Goal: Information Seeking & Learning: Understand process/instructions

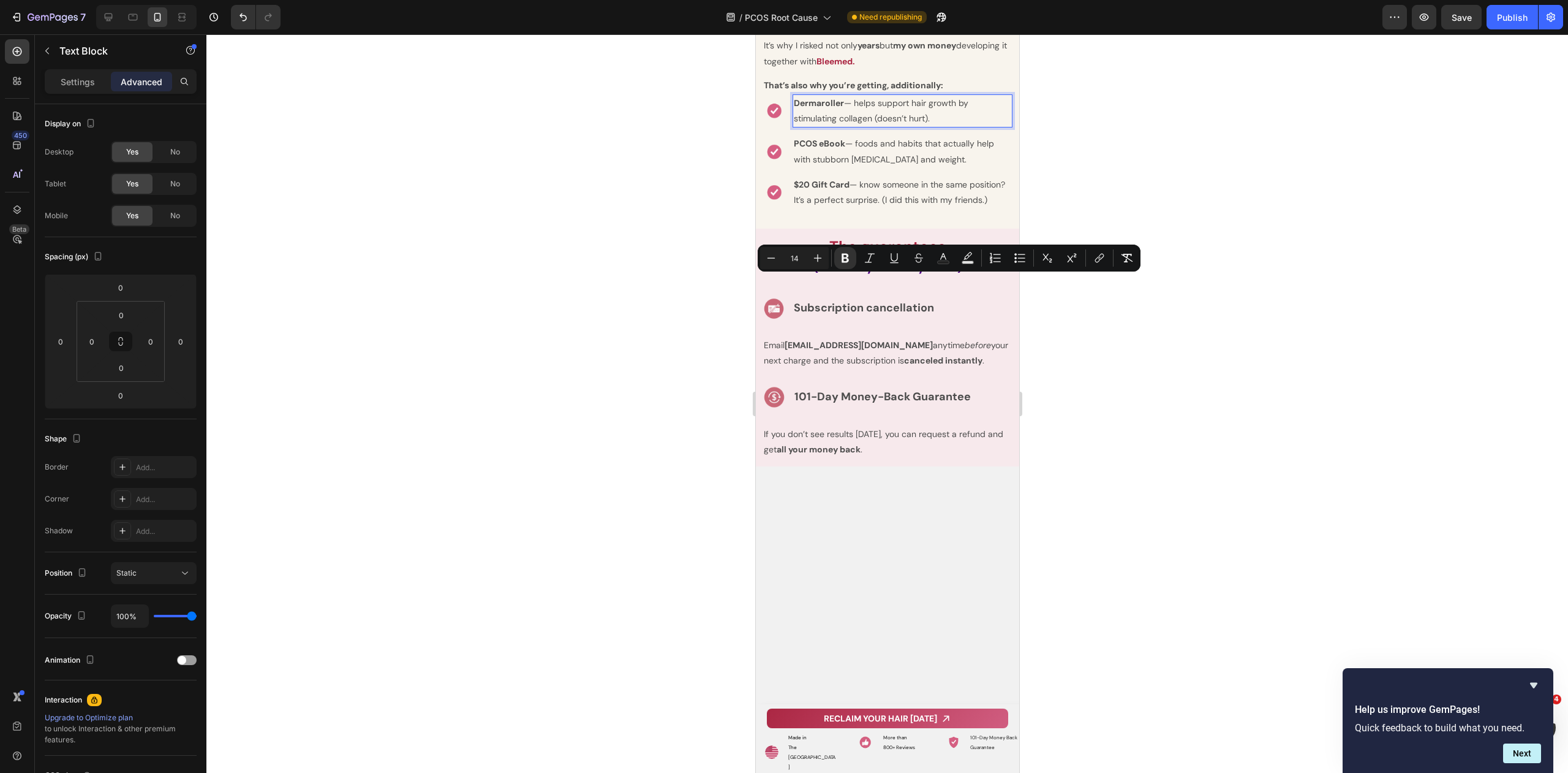
scroll to position [9797, 0]
click at [836, 207] on p "$20 Gift Card — know someone in the same position? It’s a perfect surprise. (I …" at bounding box center [902, 192] width 217 height 30
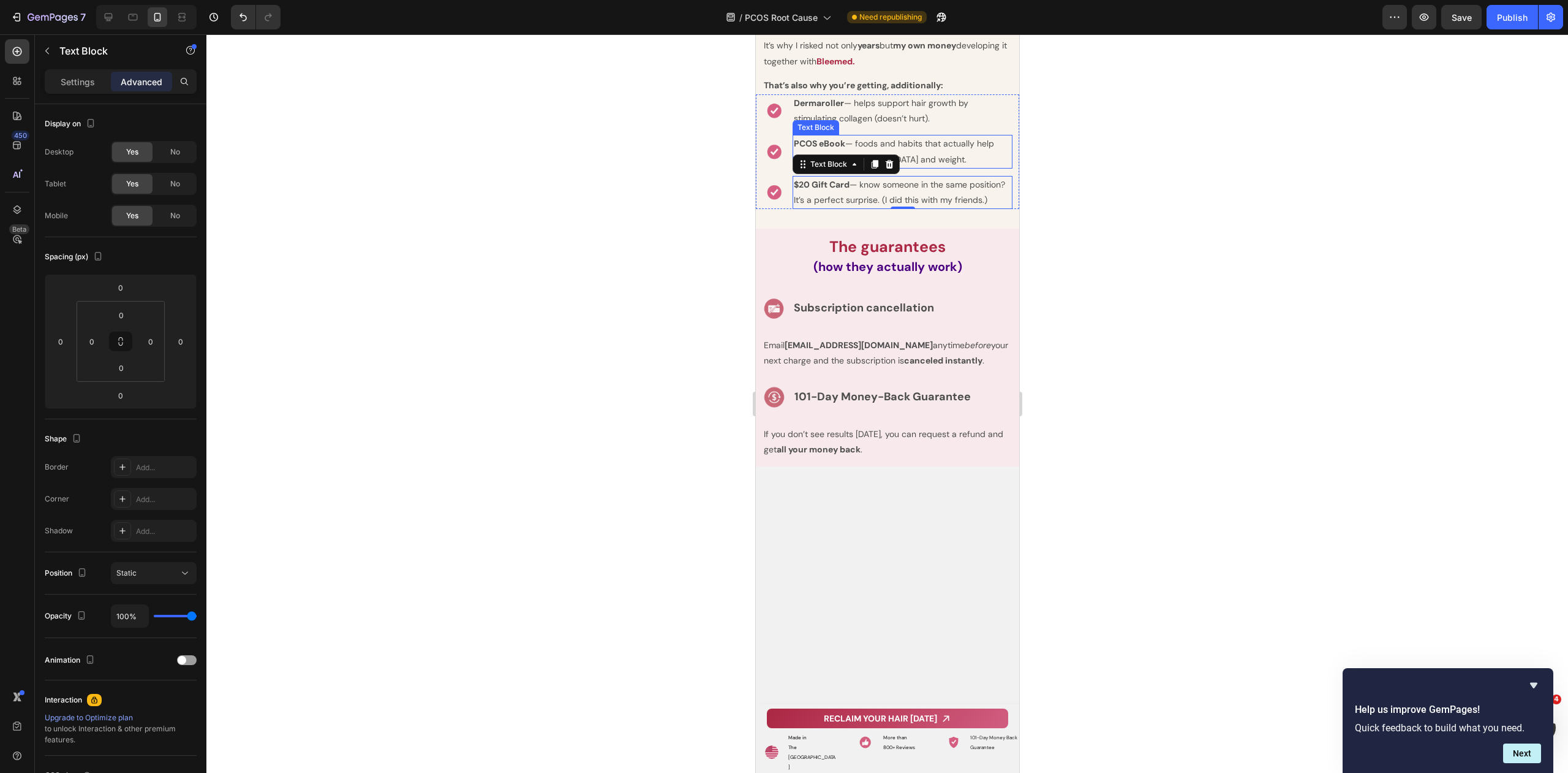
click at [931, 166] on p "PCOS eBook — foods and habits that actually help with stubborn [MEDICAL_DATA] a…" at bounding box center [902, 151] width 217 height 30
click at [949, 166] on p "PCOS eBook — foods and habits that actually help with stubborn [MEDICAL_DATA] a…" at bounding box center [902, 151] width 217 height 30
drag, startPoint x: 946, startPoint y: 339, endPoint x: 816, endPoint y: 358, distance: 131.4
click at [788, 168] on li "Image PCOS eBook — foods and habits that actually help with stubborn [MEDICAL_D…" at bounding box center [887, 152] width 248 height 33
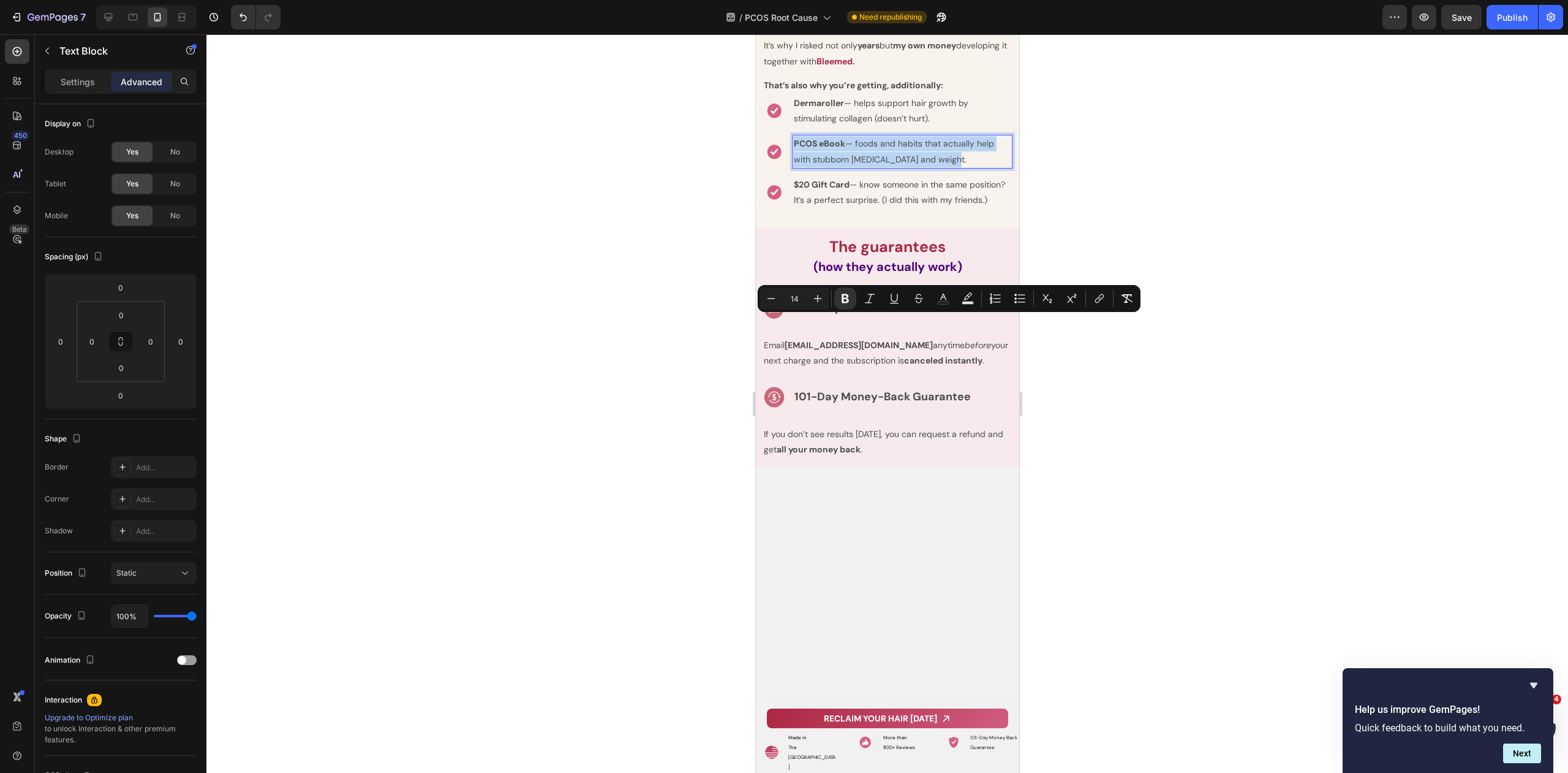
copy p "PCOS eBook — foods and habits that actually help with stubborn [MEDICAL_DATA] a…"
click at [892, 207] on p "$20 Gift Card — know someone in the same position? It’s a perfect surprise. (I …" at bounding box center [902, 192] width 217 height 30
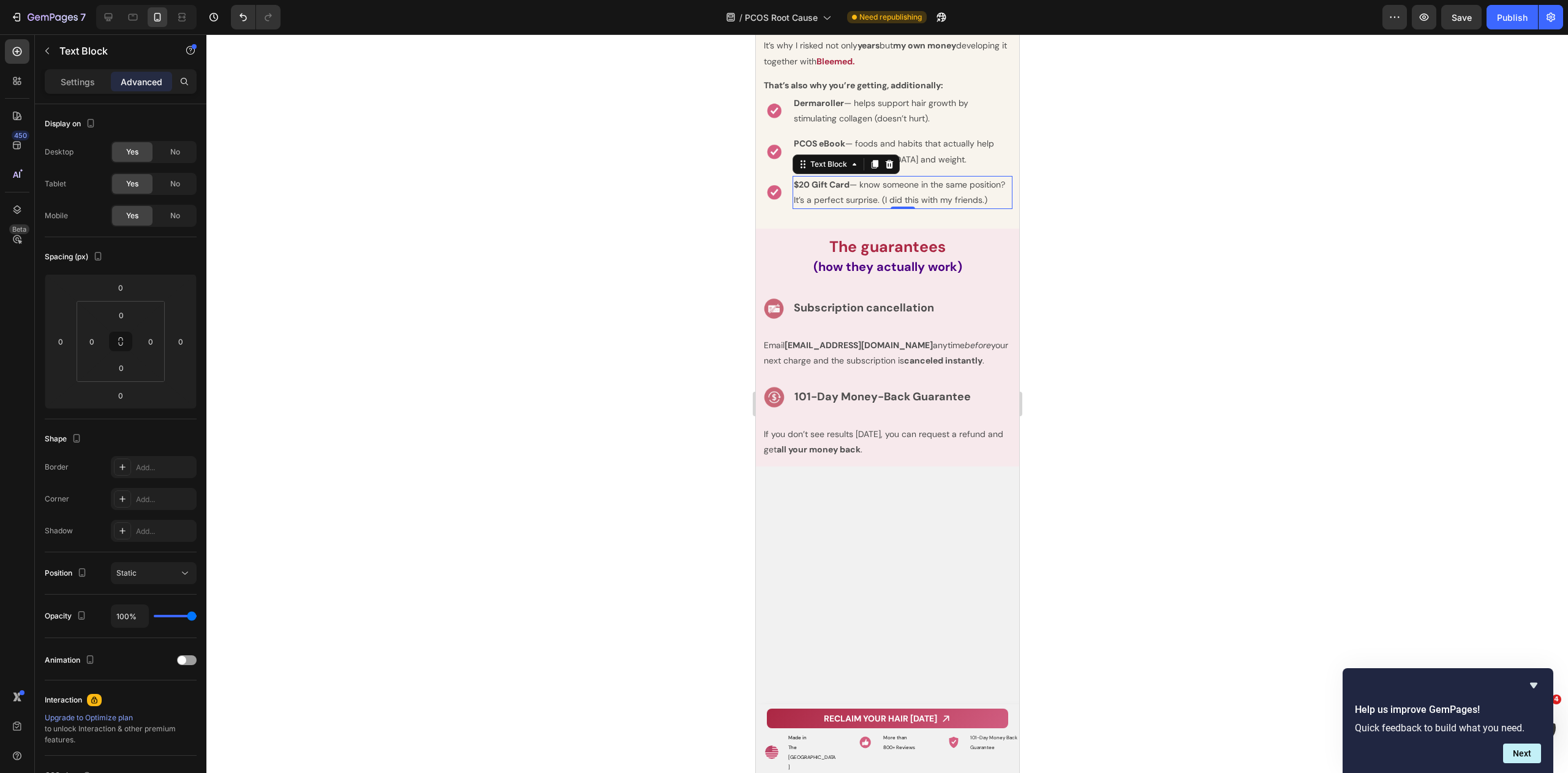
click at [892, 207] on p "$20 Gift Card — know someone in the same position? It’s a perfect surprise. (I …" at bounding box center [902, 192] width 217 height 30
drag, startPoint x: 853, startPoint y: 390, endPoint x: 847, endPoint y: 393, distance: 6.7
click at [853, 207] on p "$20 Gift Card — know someone in the same position? It’s a perfect surprise. (I …" at bounding box center [902, 192] width 217 height 30
drag, startPoint x: 833, startPoint y: 392, endPoint x: 779, endPoint y: 352, distance: 67.2
click at [781, 209] on ul "Image Dermaroller — helps support hair growth by stimulating collagen (doesn’t …" at bounding box center [887, 151] width 248 height 114
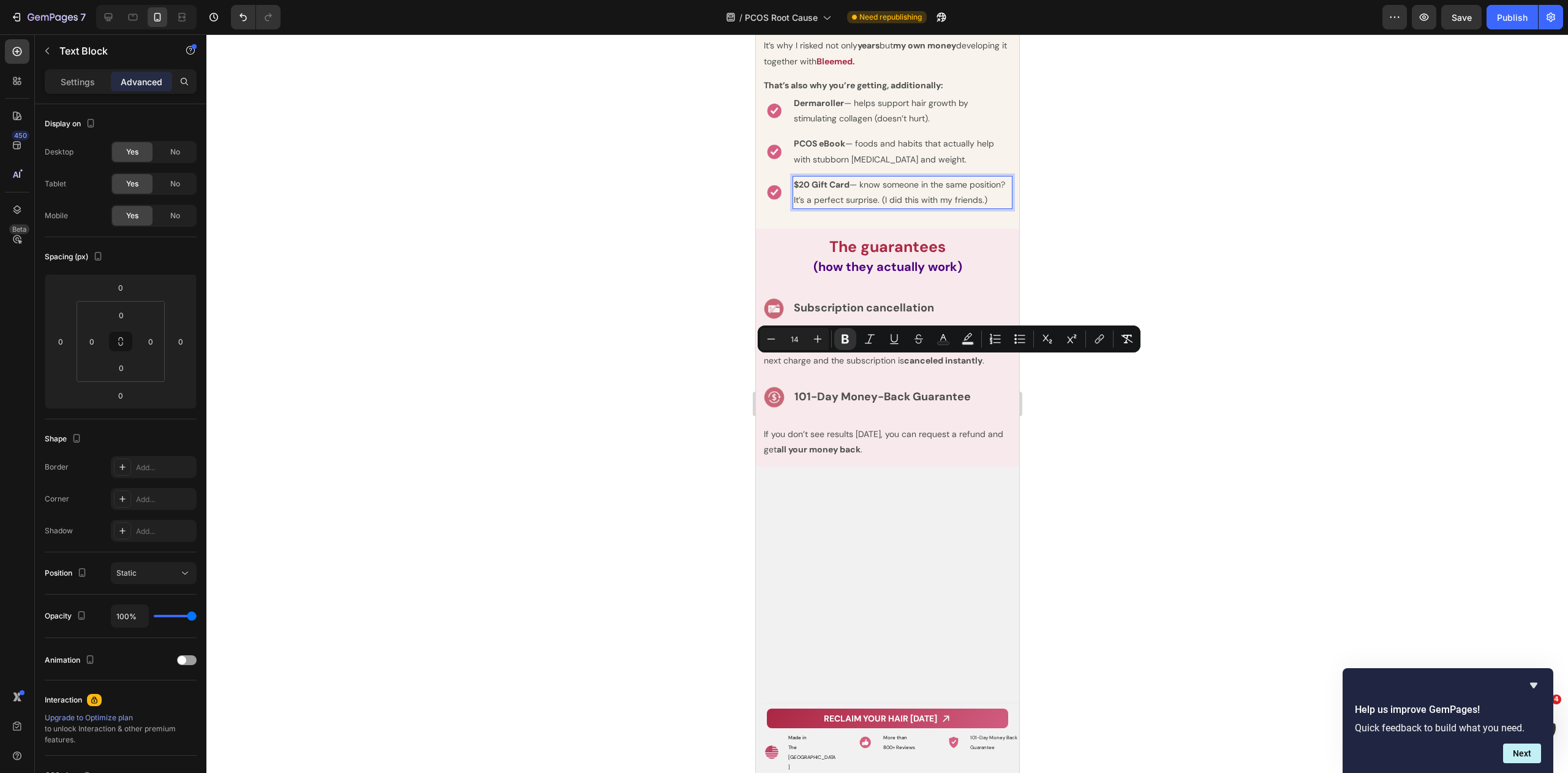
copy p "$20 Gift Card — know someone in the same position? It’s a perfect surprise. (I …"
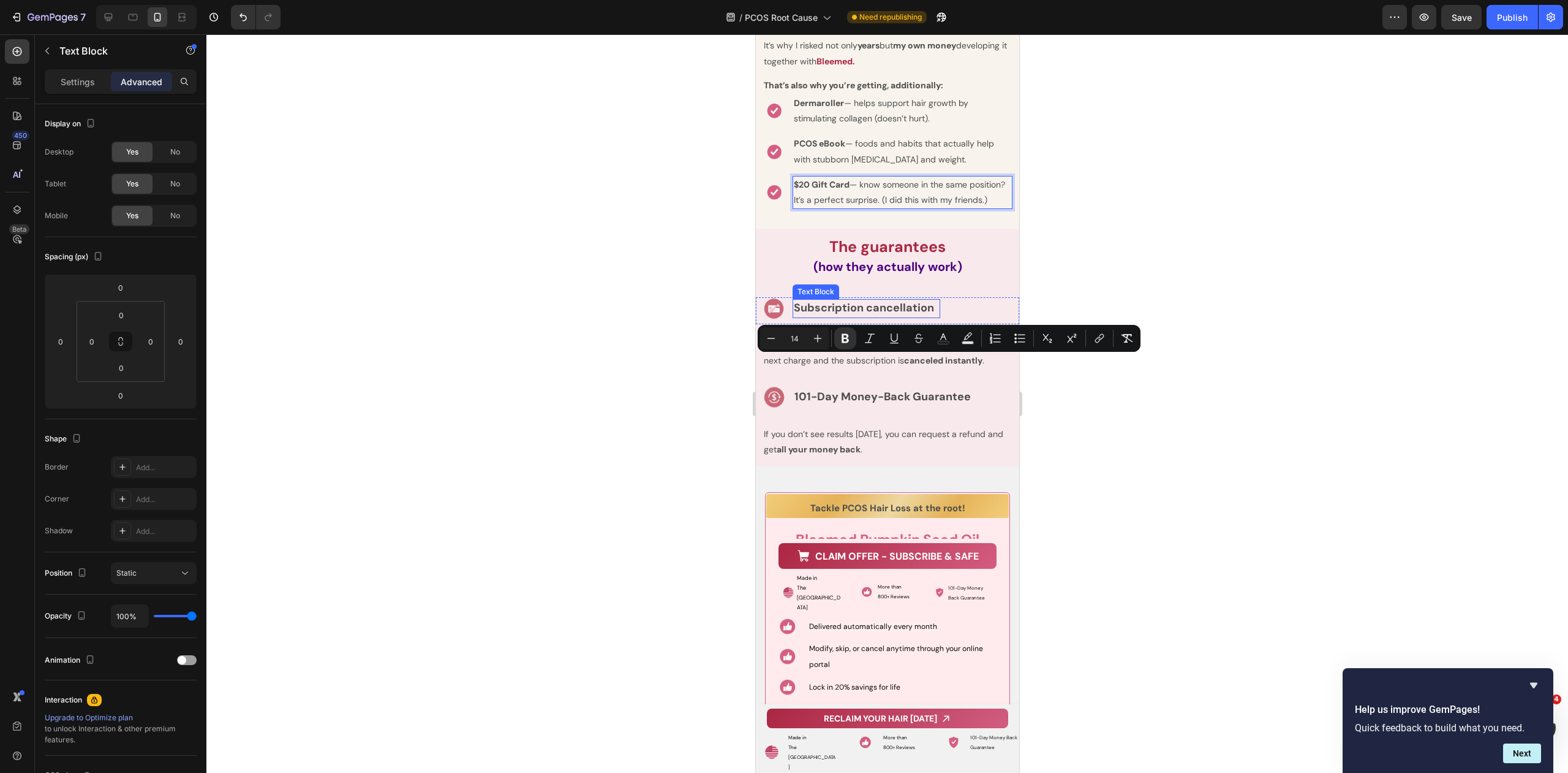
scroll to position [9844, 0]
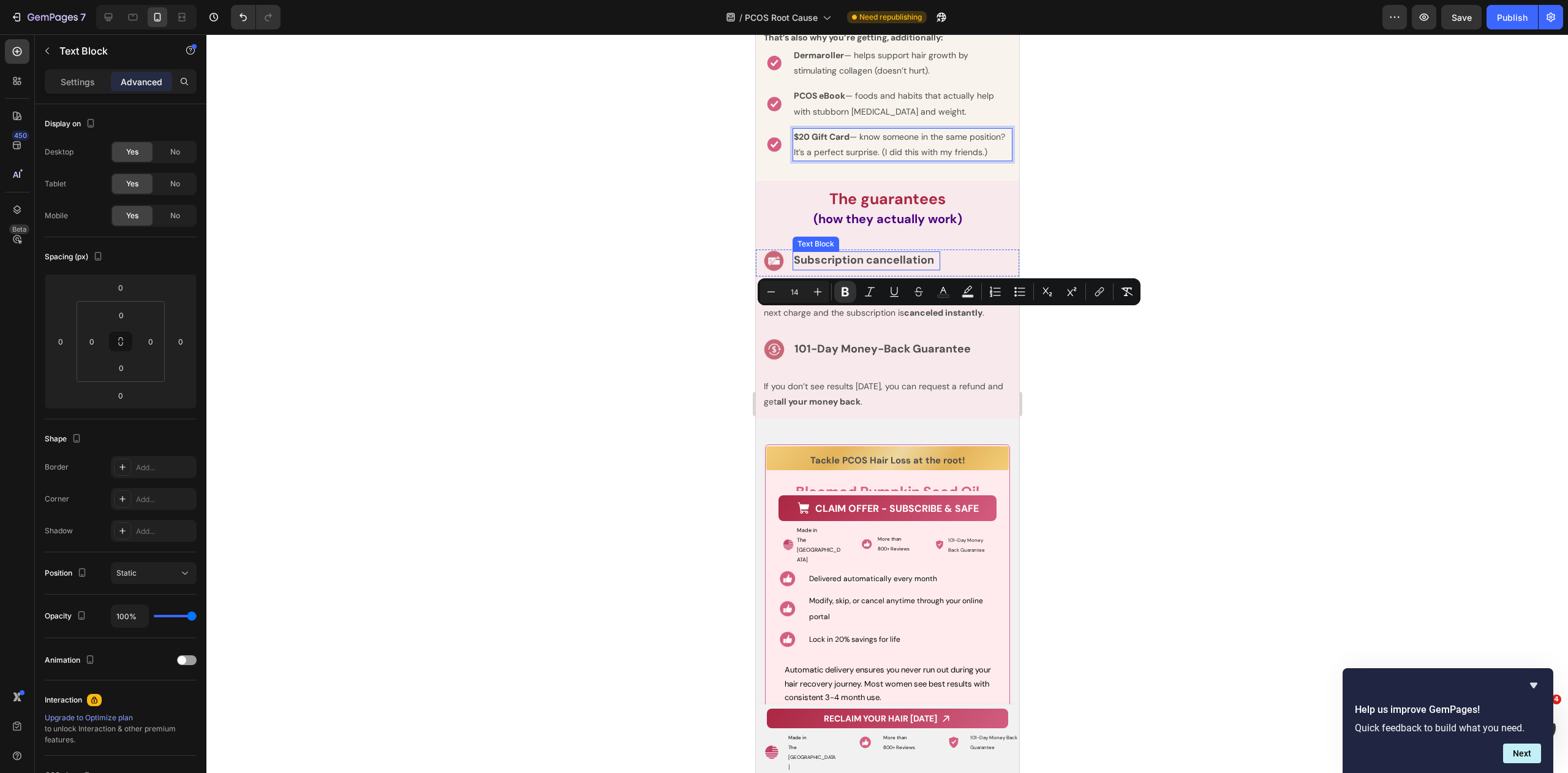
click at [839, 399] on div "The guarantees (how they actually work) Heading Image Subscription cancellation…" at bounding box center [886, 299] width 263 height 199
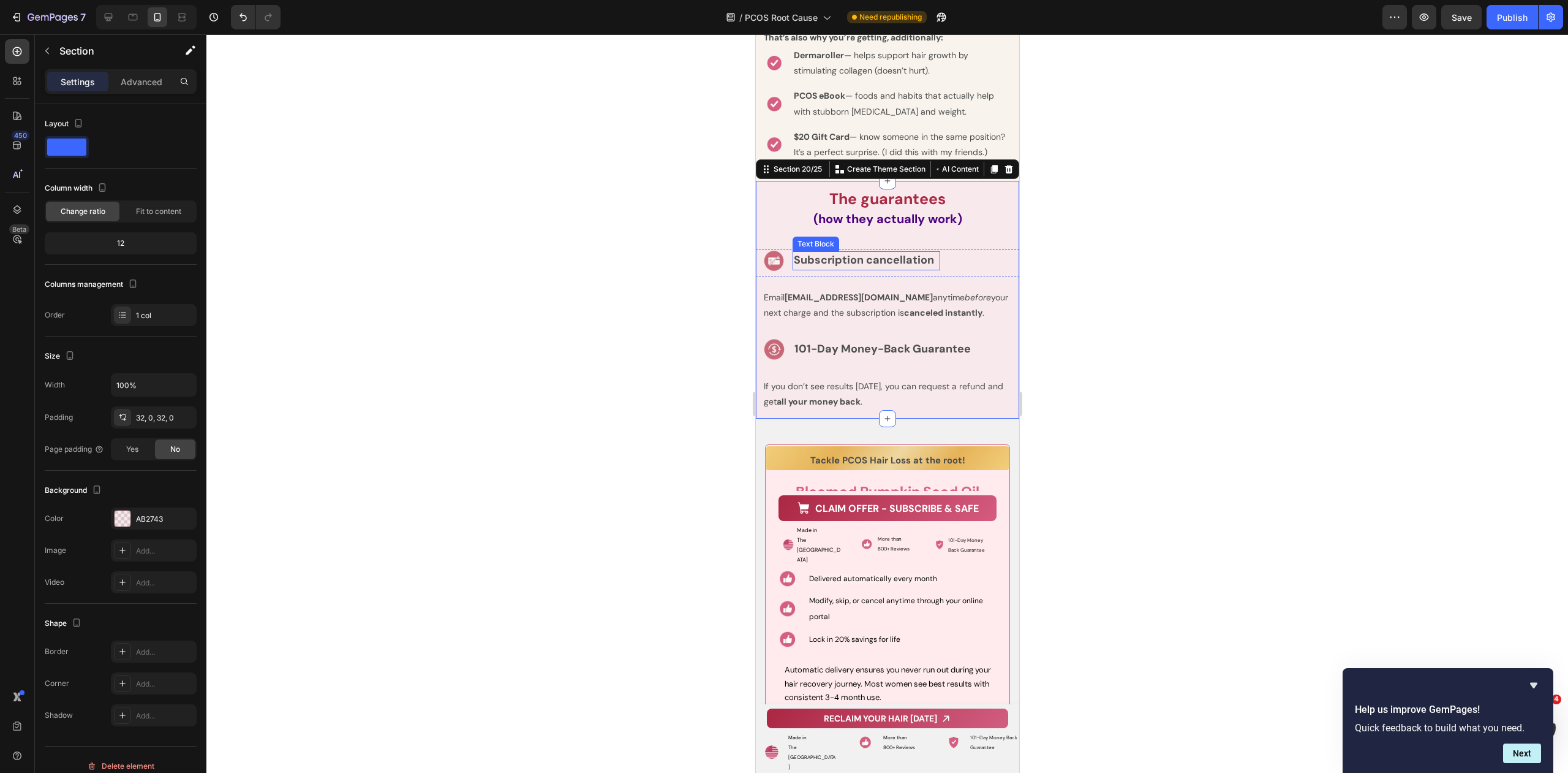
click at [818, 267] on strong "Subscription cancellation" at bounding box center [863, 259] width 140 height 15
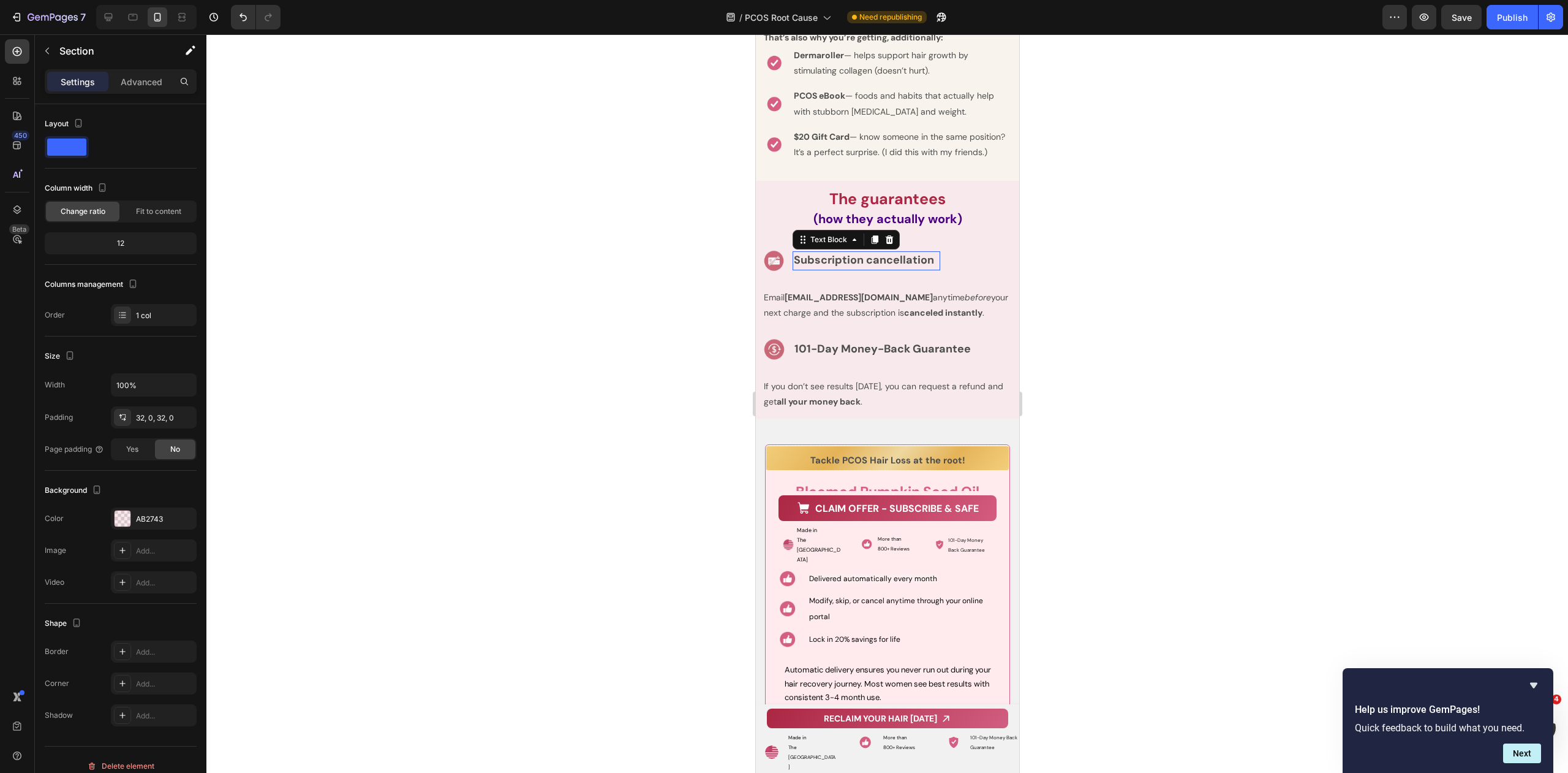
click at [817, 267] on strong "Subscription cancellation" at bounding box center [863, 259] width 140 height 15
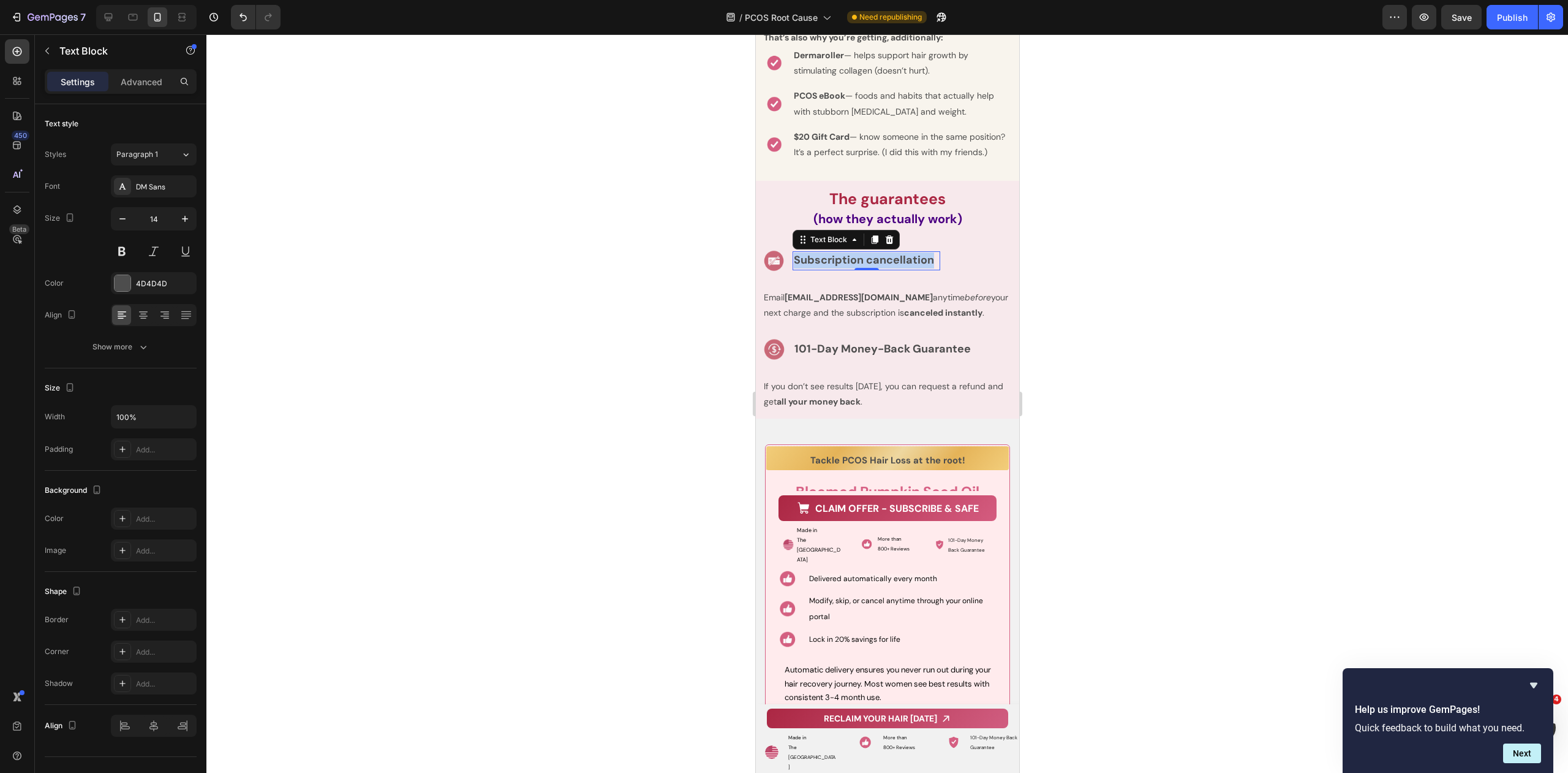
click at [817, 267] on strong "Subscription cancellation" at bounding box center [863, 259] width 140 height 15
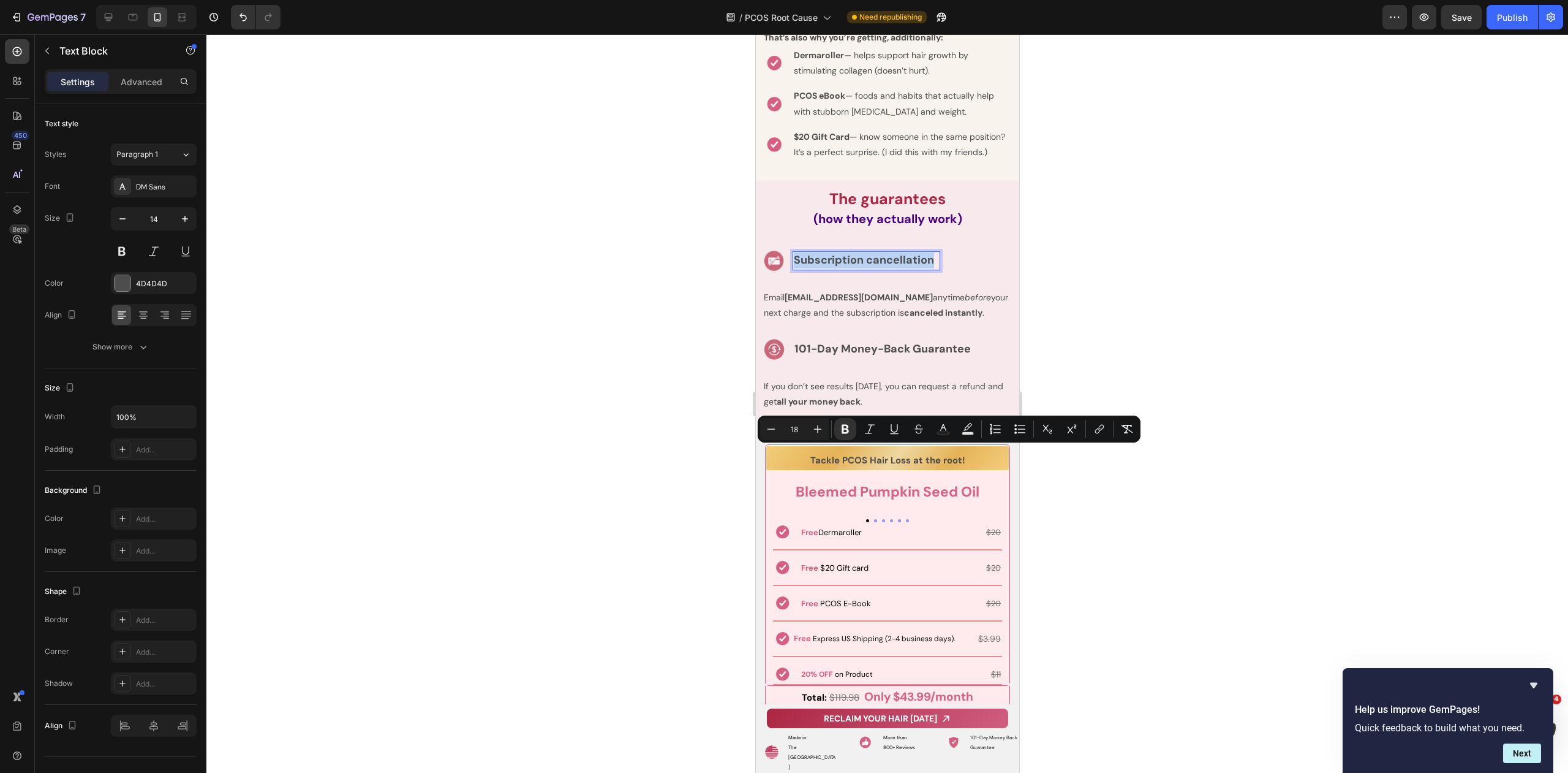
copy strong "Subscription cancellation"
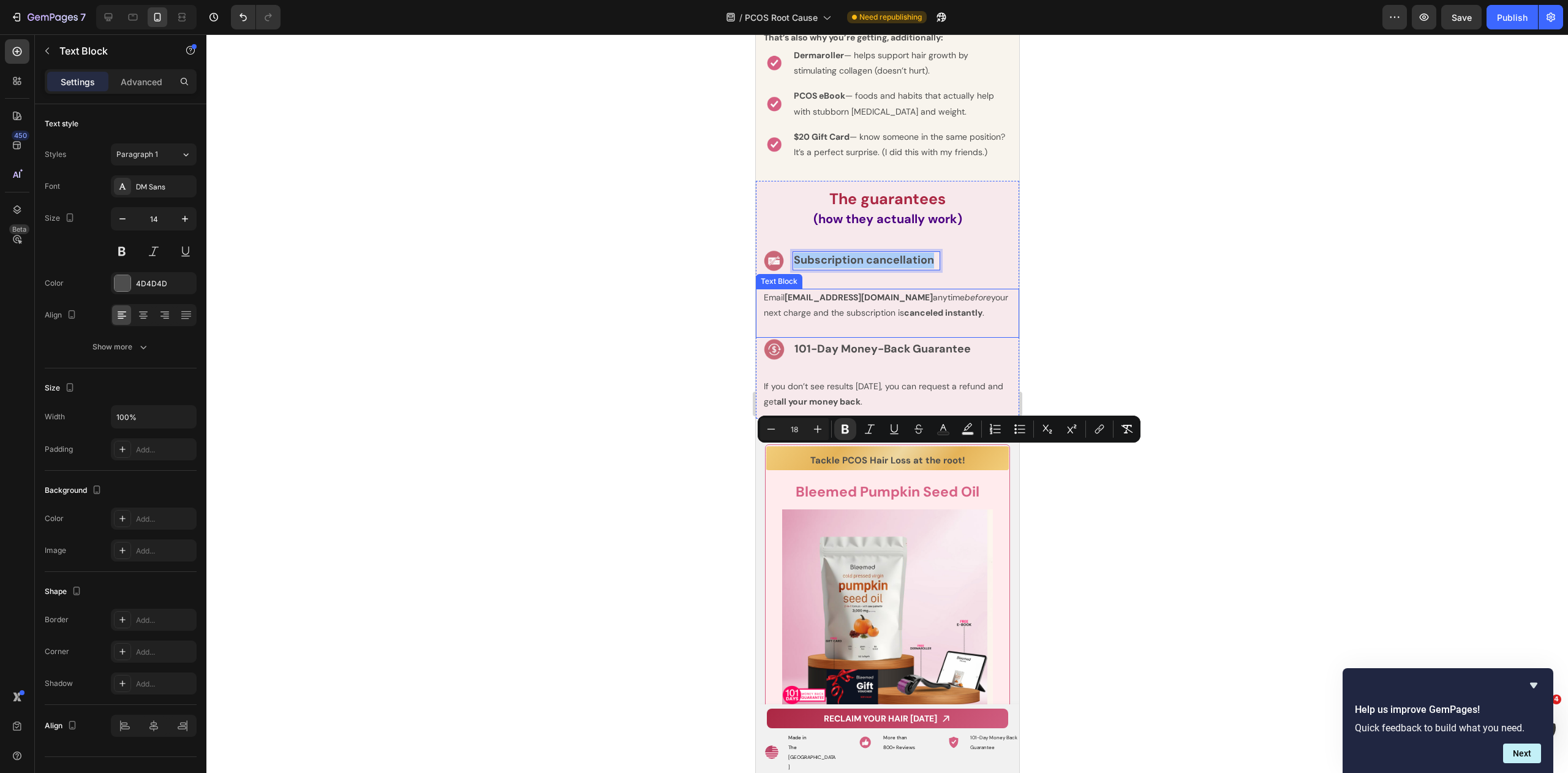
click at [904, 318] on strong "canceled instantly" at bounding box center [943, 312] width 78 height 11
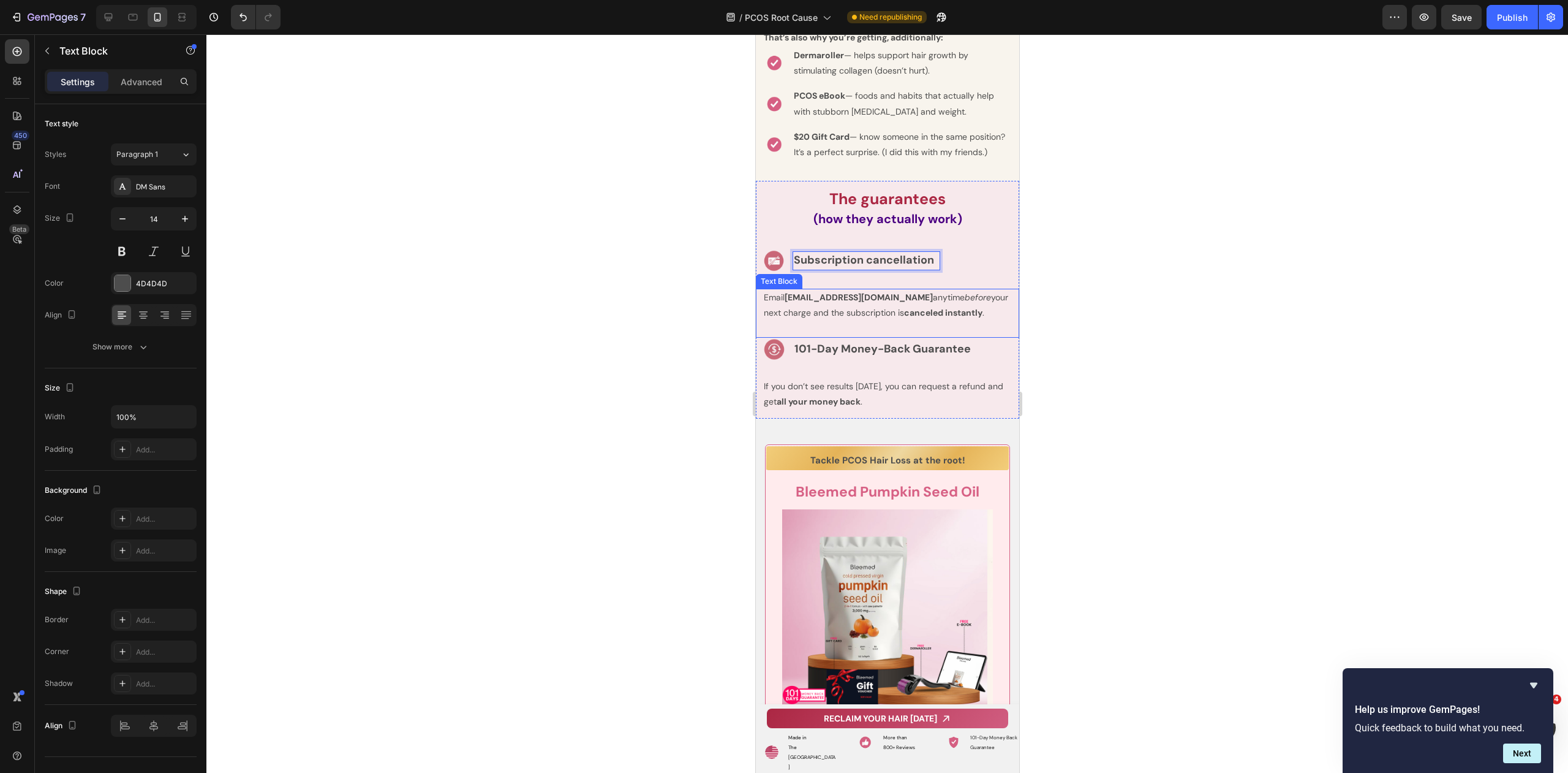
click at [904, 318] on strong "canceled instantly" at bounding box center [943, 312] width 78 height 11
click at [938, 320] on p "Email [EMAIL_ADDRESS][DOMAIN_NAME] anytime before your next charge and the subs…" at bounding box center [886, 304] width 247 height 30
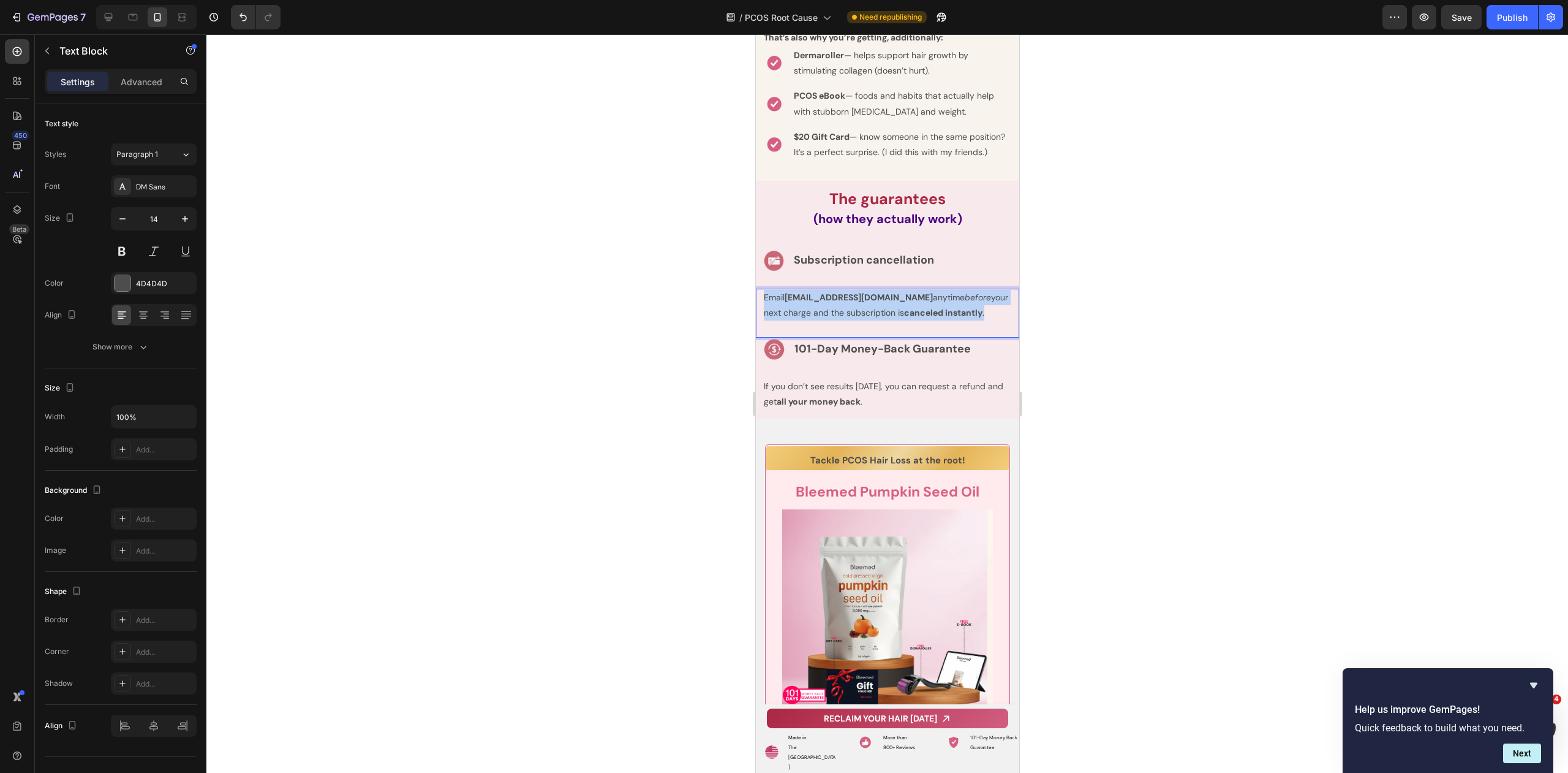
drag, startPoint x: 961, startPoint y: 506, endPoint x: 1507, endPoint y: 511, distance: 546.0
copy p "Email [EMAIL_ADDRESS][DOMAIN_NAME] anytime before your next charge and the subs…"
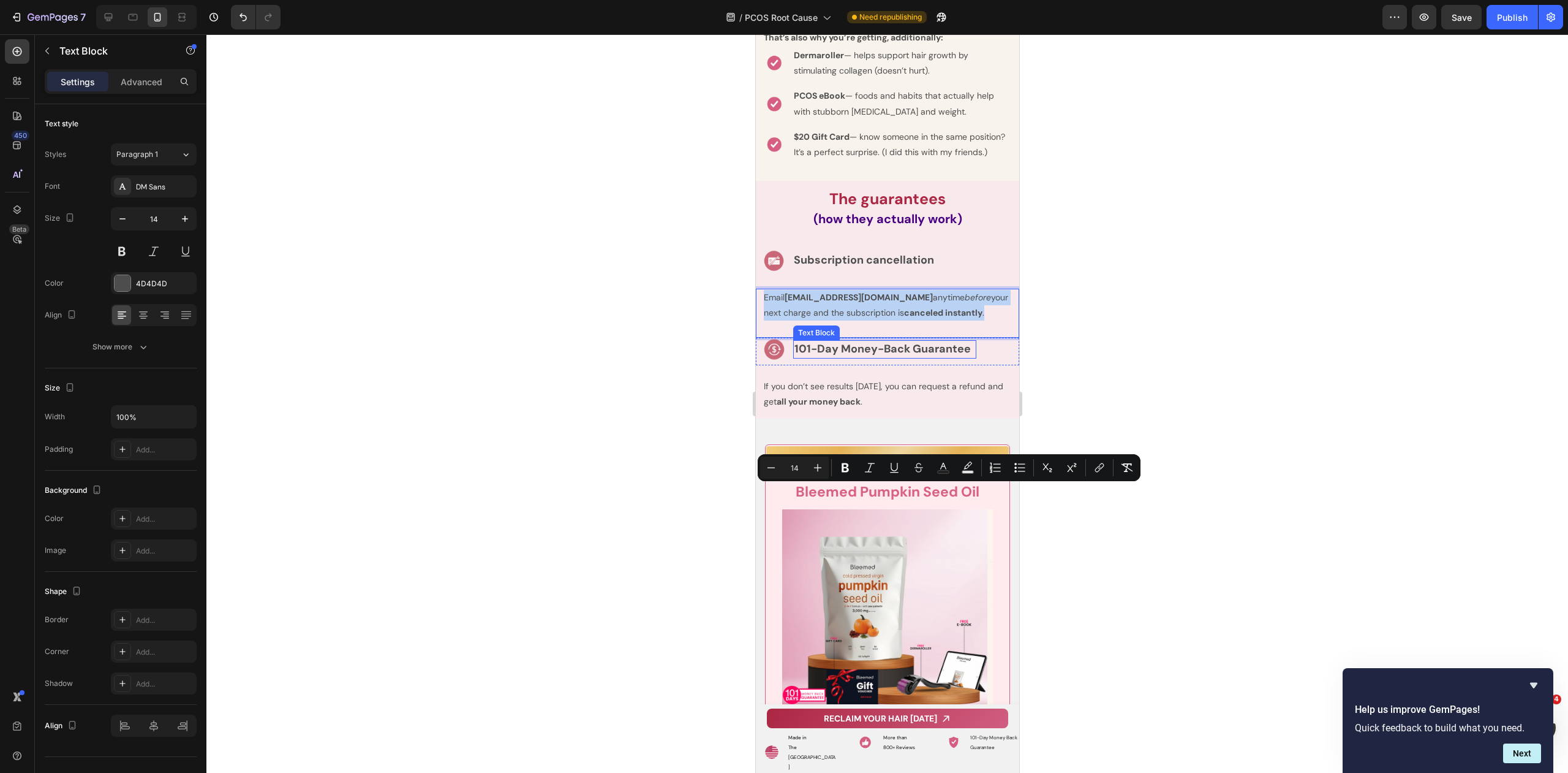
click at [832, 356] on strong "101-Day Money-Back Guarantee" at bounding box center [882, 348] width 176 height 15
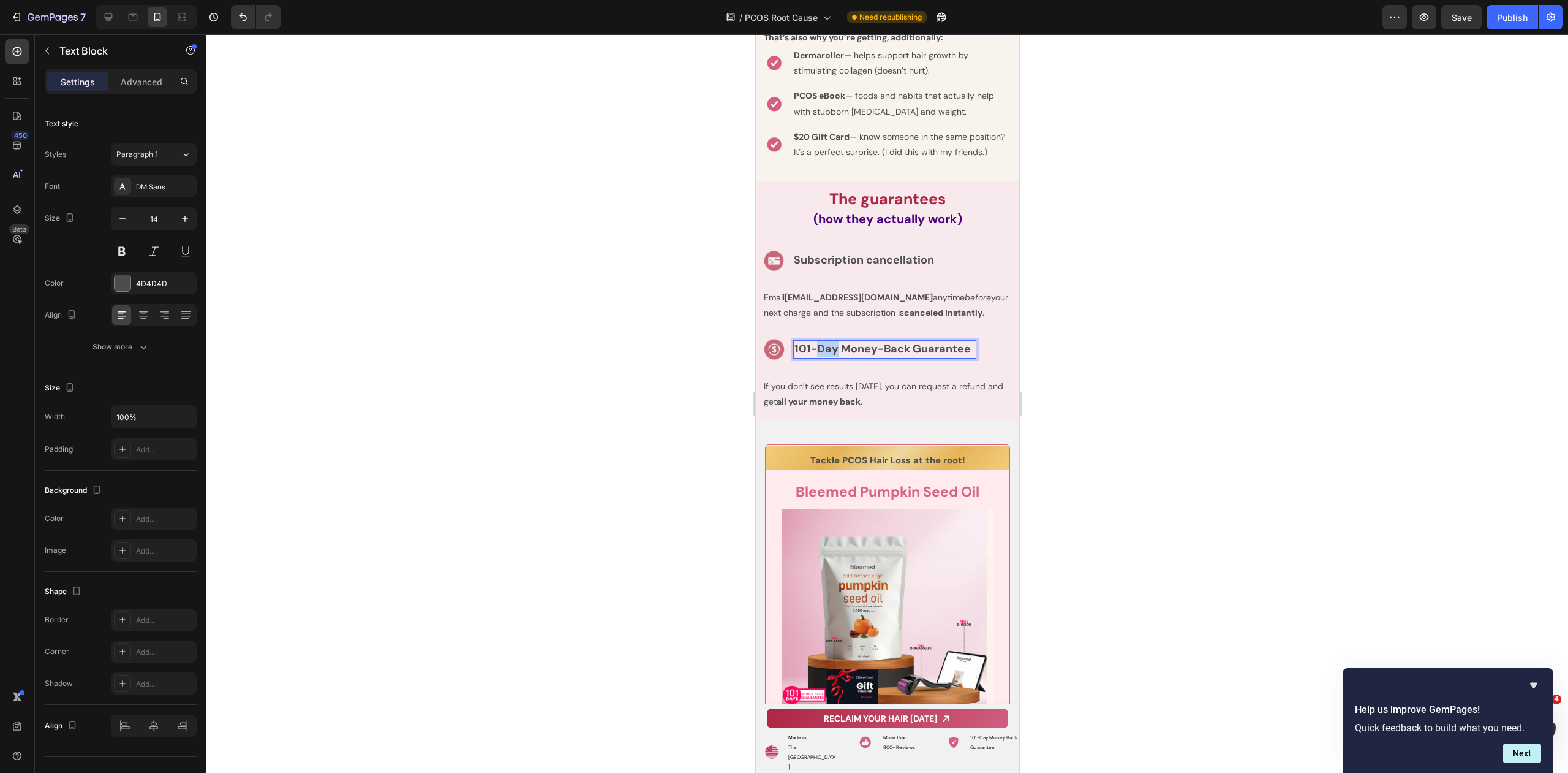
click at [832, 356] on strong "101-Day Money-Back Guarantee" at bounding box center [882, 348] width 176 height 15
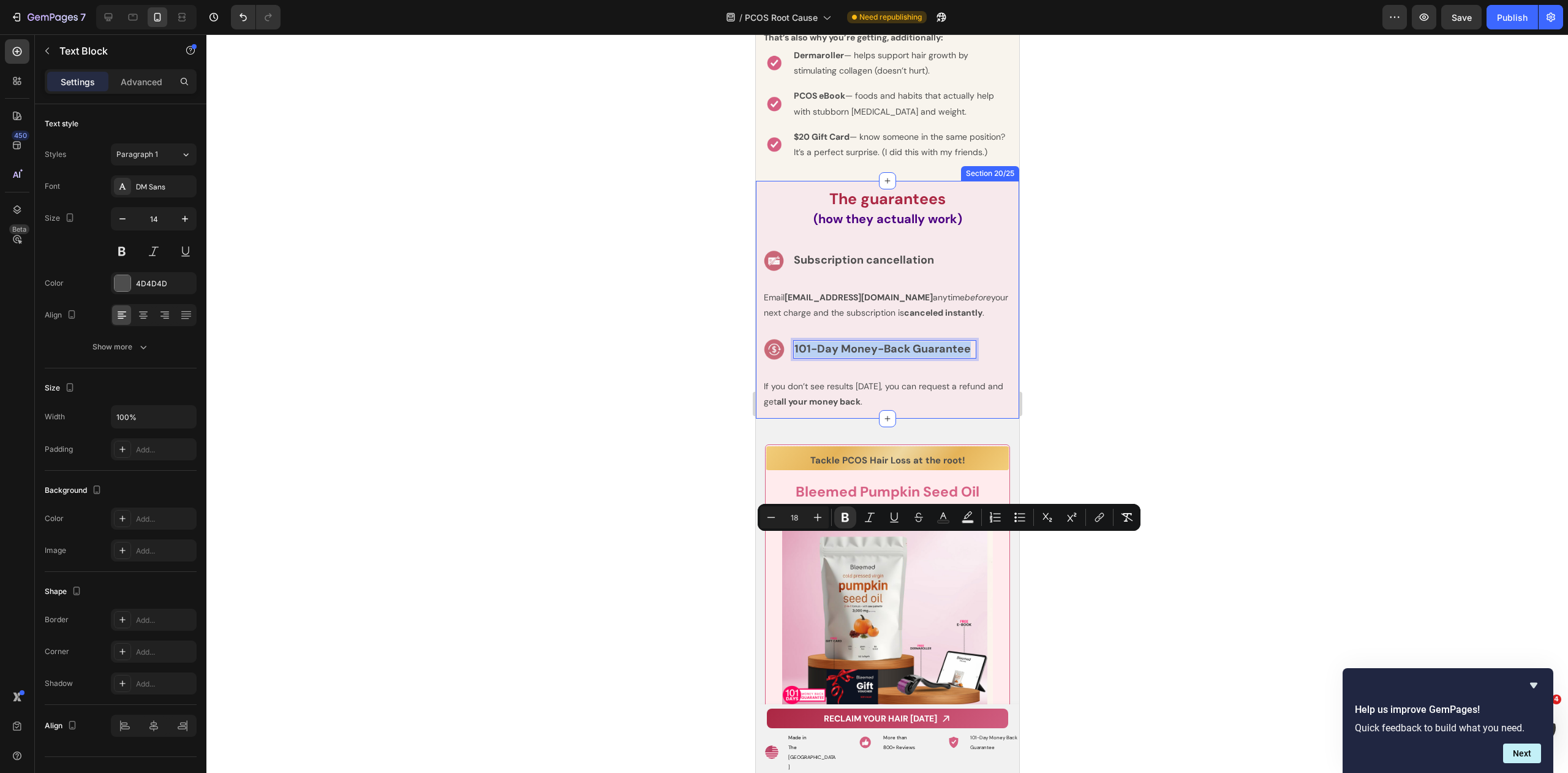
copy strong "101-Day Money-Back Guarantee"
click at [844, 409] on p "If you don’t see results [DATE], you can request a refund and get all your mone…" at bounding box center [886, 393] width 247 height 30
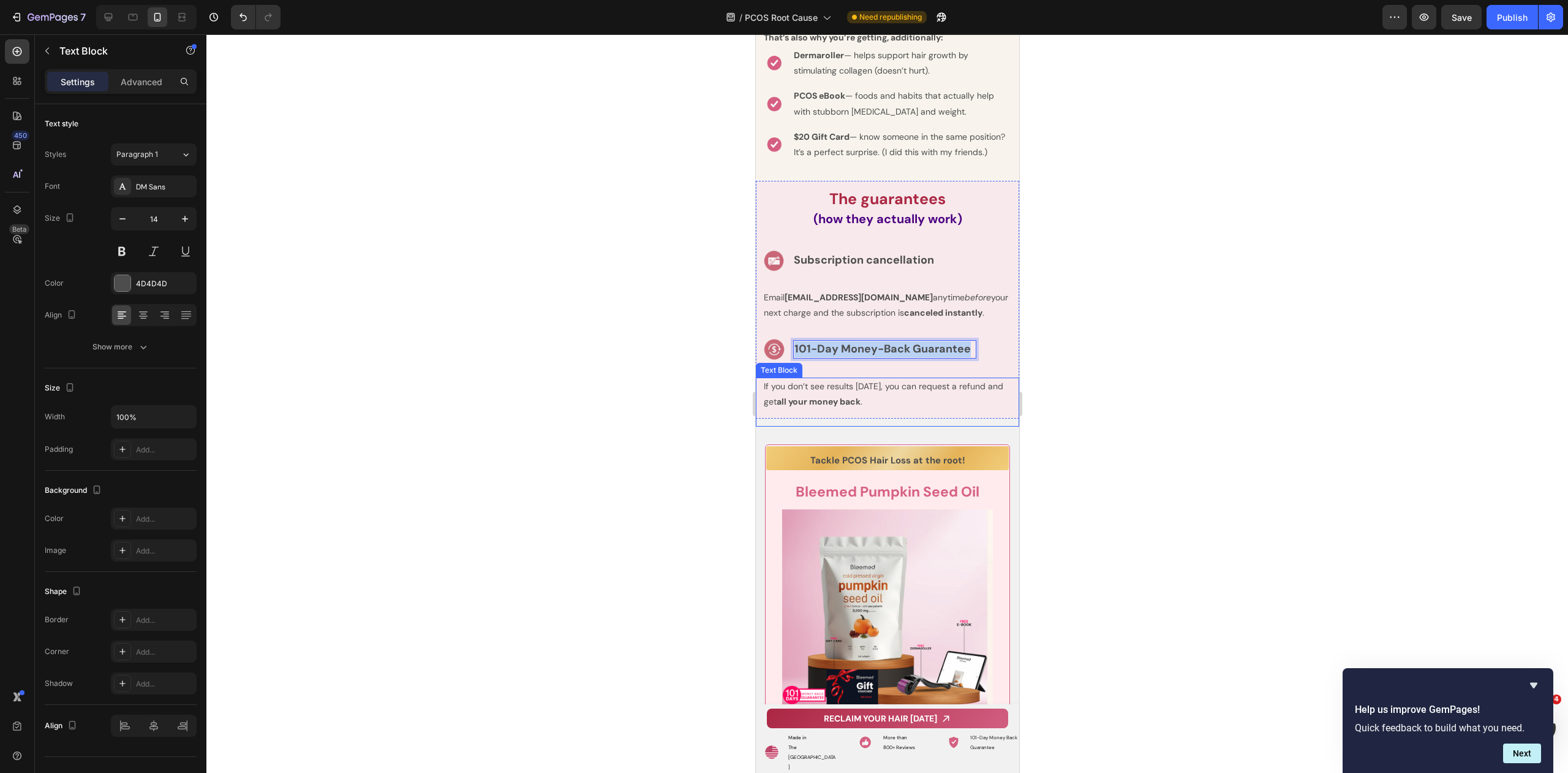
click at [844, 409] on p "If you don’t see results [DATE], you can request a refund and get all your mone…" at bounding box center [886, 393] width 247 height 30
click at [895, 409] on p "If you don’t see results [DATE], you can request a refund and get all your mone…" at bounding box center [886, 393] width 247 height 30
drag, startPoint x: 909, startPoint y: 594, endPoint x: 743, endPoint y: 572, distance: 167.5
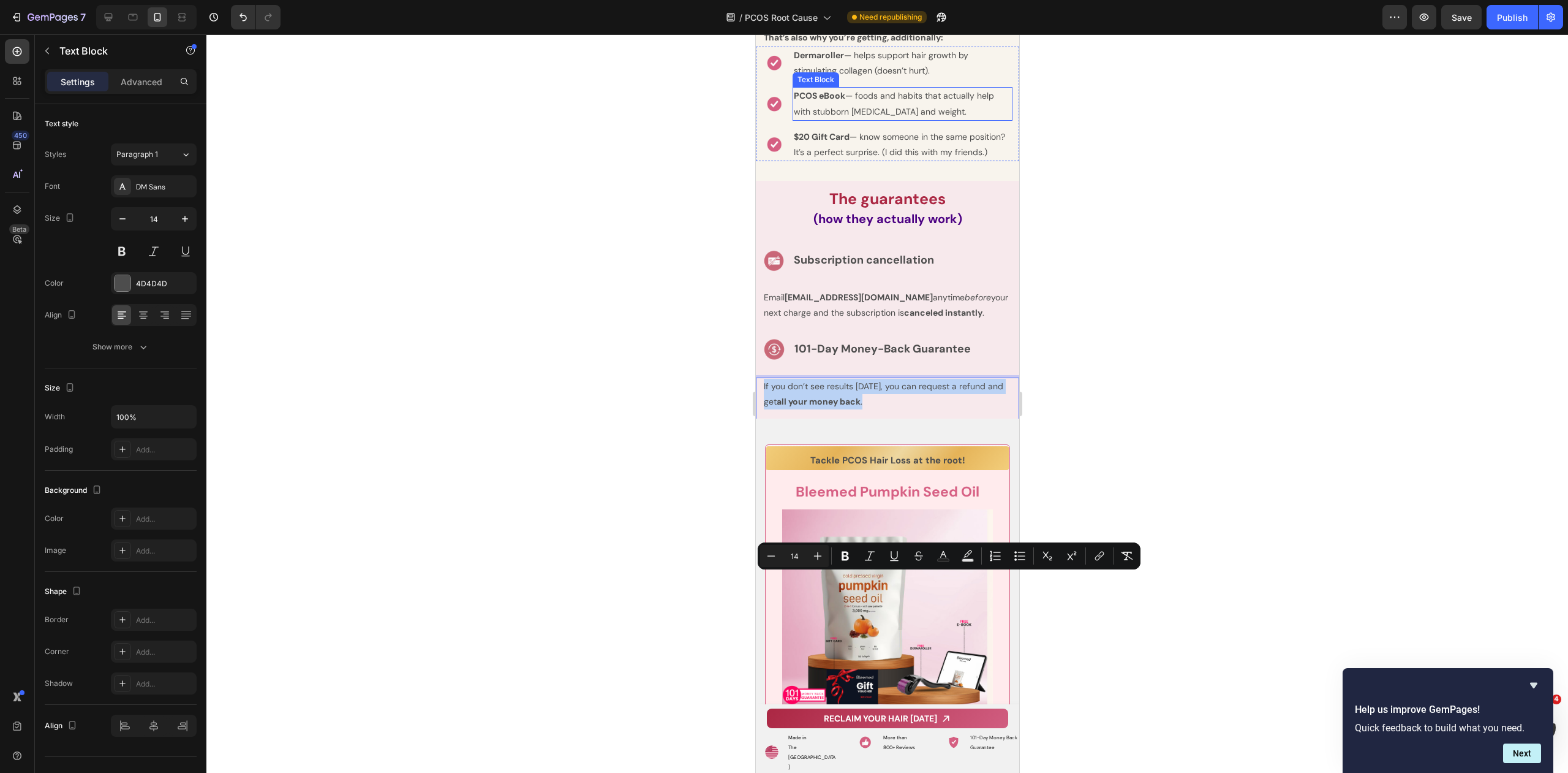
copy p "If you don’t see results [DATE], you can request a refund and get all your mone…"
